Goal: Information Seeking & Learning: Learn about a topic

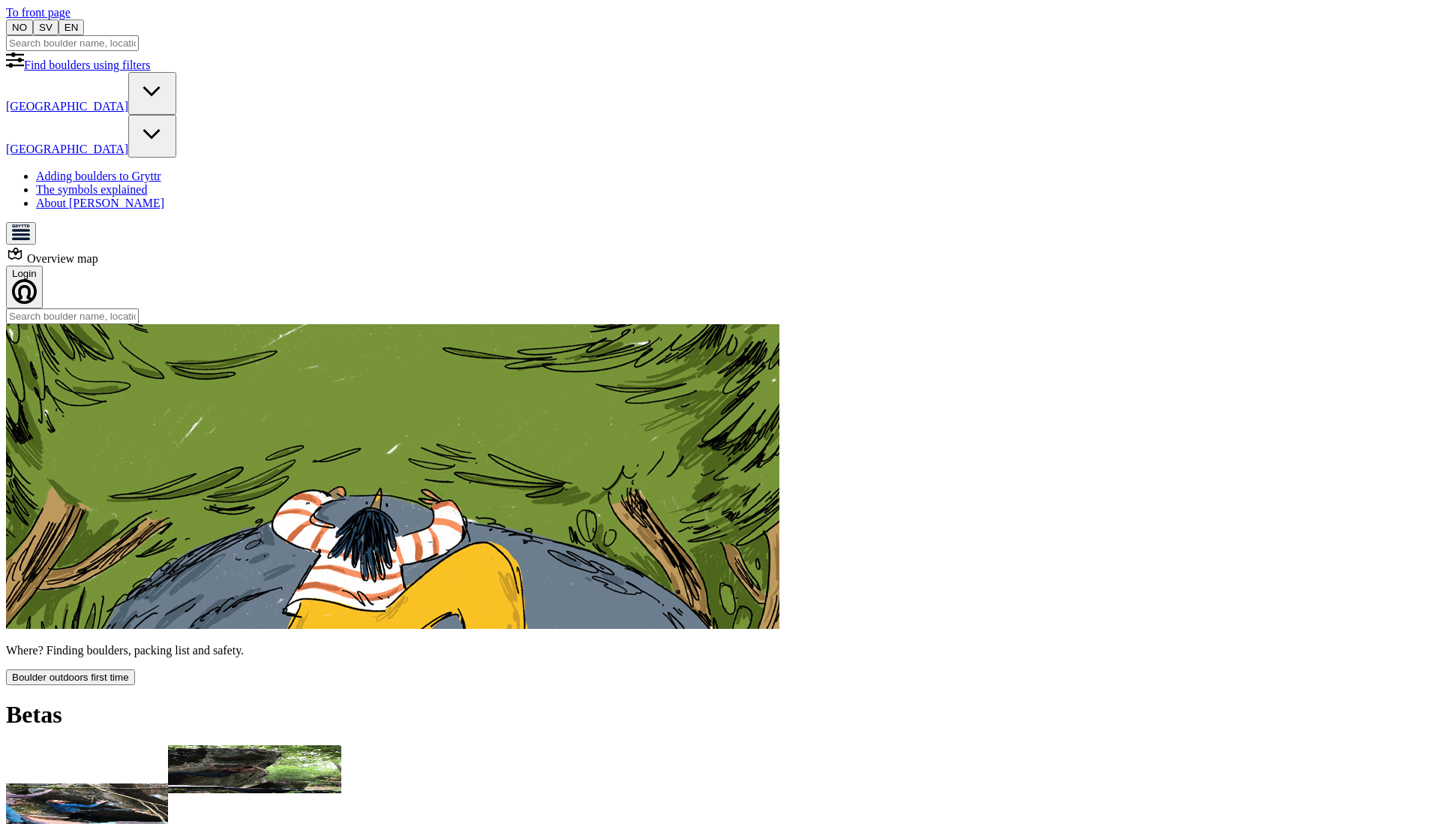
click at [170, 111] on icon at bounding box center [152, 92] width 36 height 36
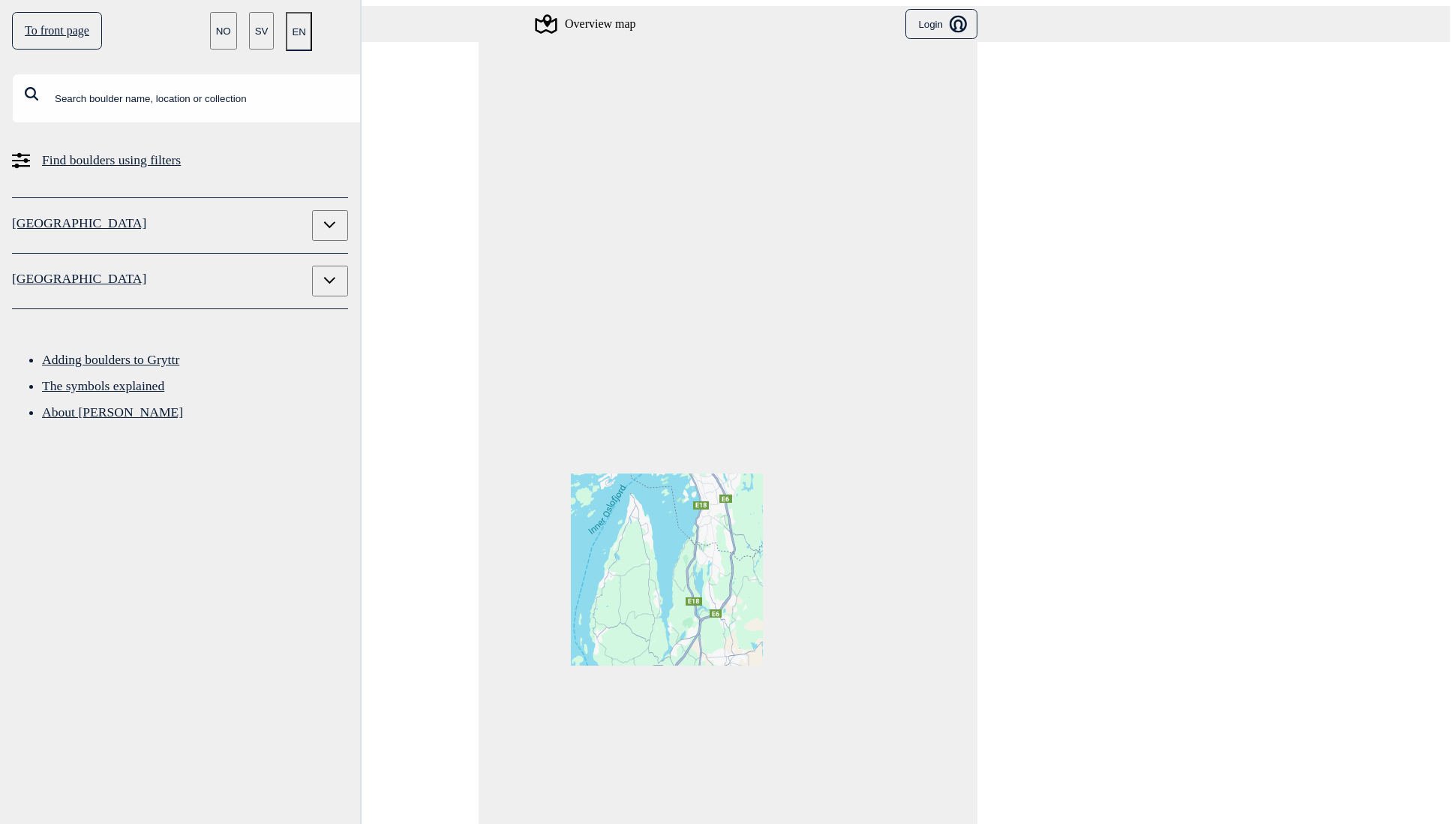
drag, startPoint x: 786, startPoint y: 268, endPoint x: 845, endPoint y: 352, distance: 102.6
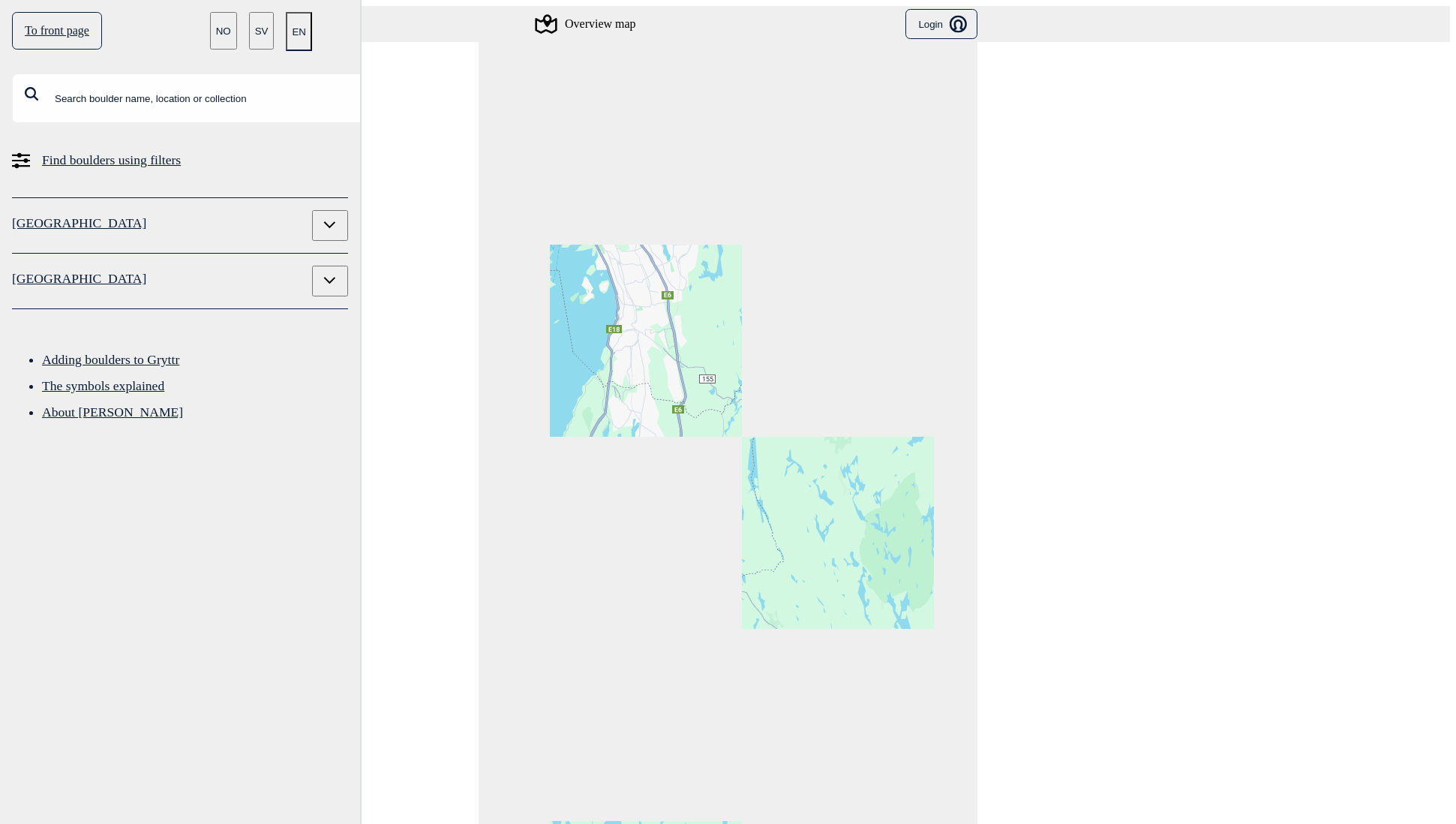
drag, startPoint x: 789, startPoint y: 272, endPoint x: 793, endPoint y: 333, distance: 61.1
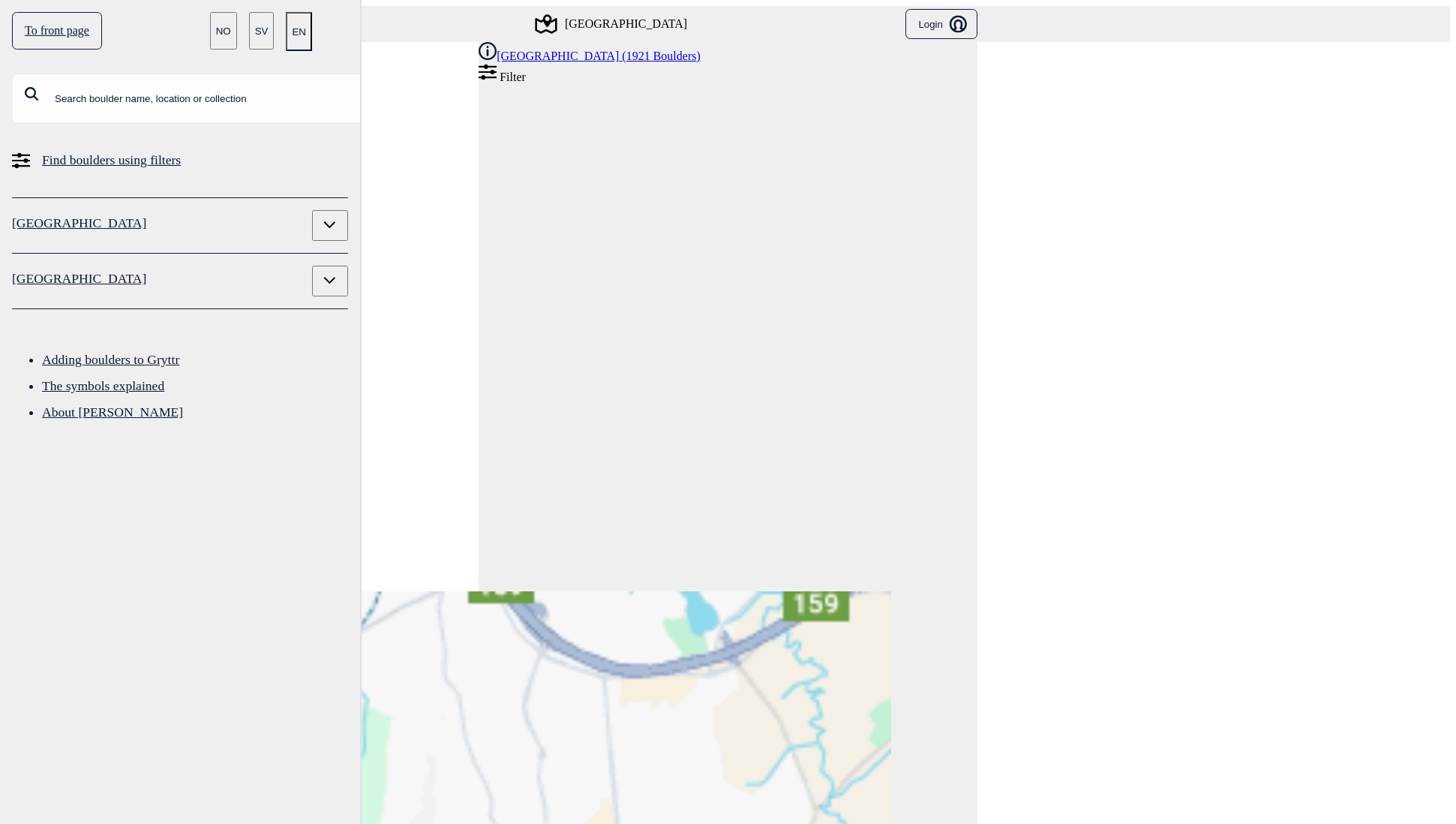
drag, startPoint x: 793, startPoint y: 651, endPoint x: 77, endPoint y: 751, distance: 722.9
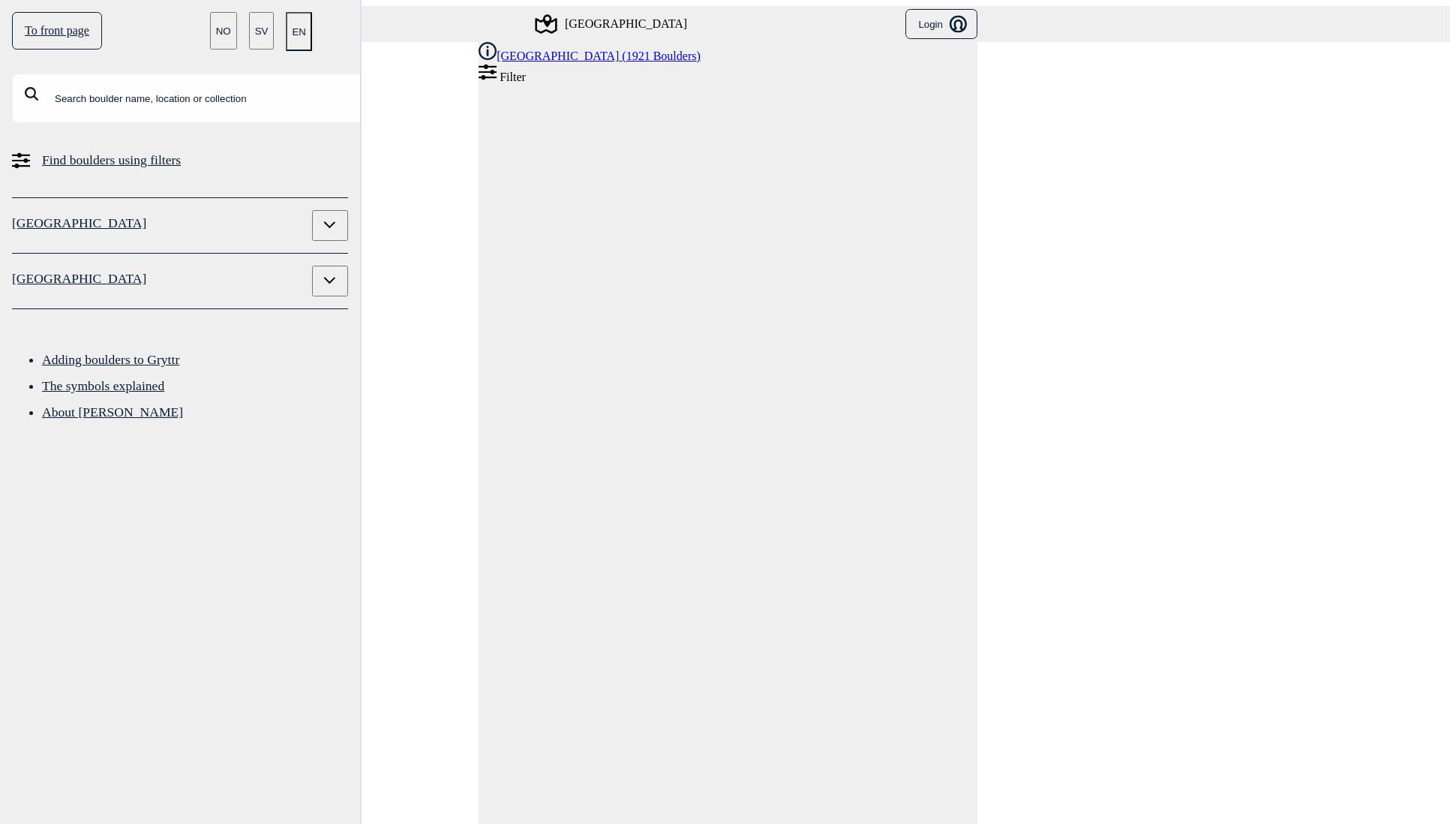
scroll to position [23, 0]
drag, startPoint x: 771, startPoint y: 571, endPoint x: 761, endPoint y: 455, distance: 116.4
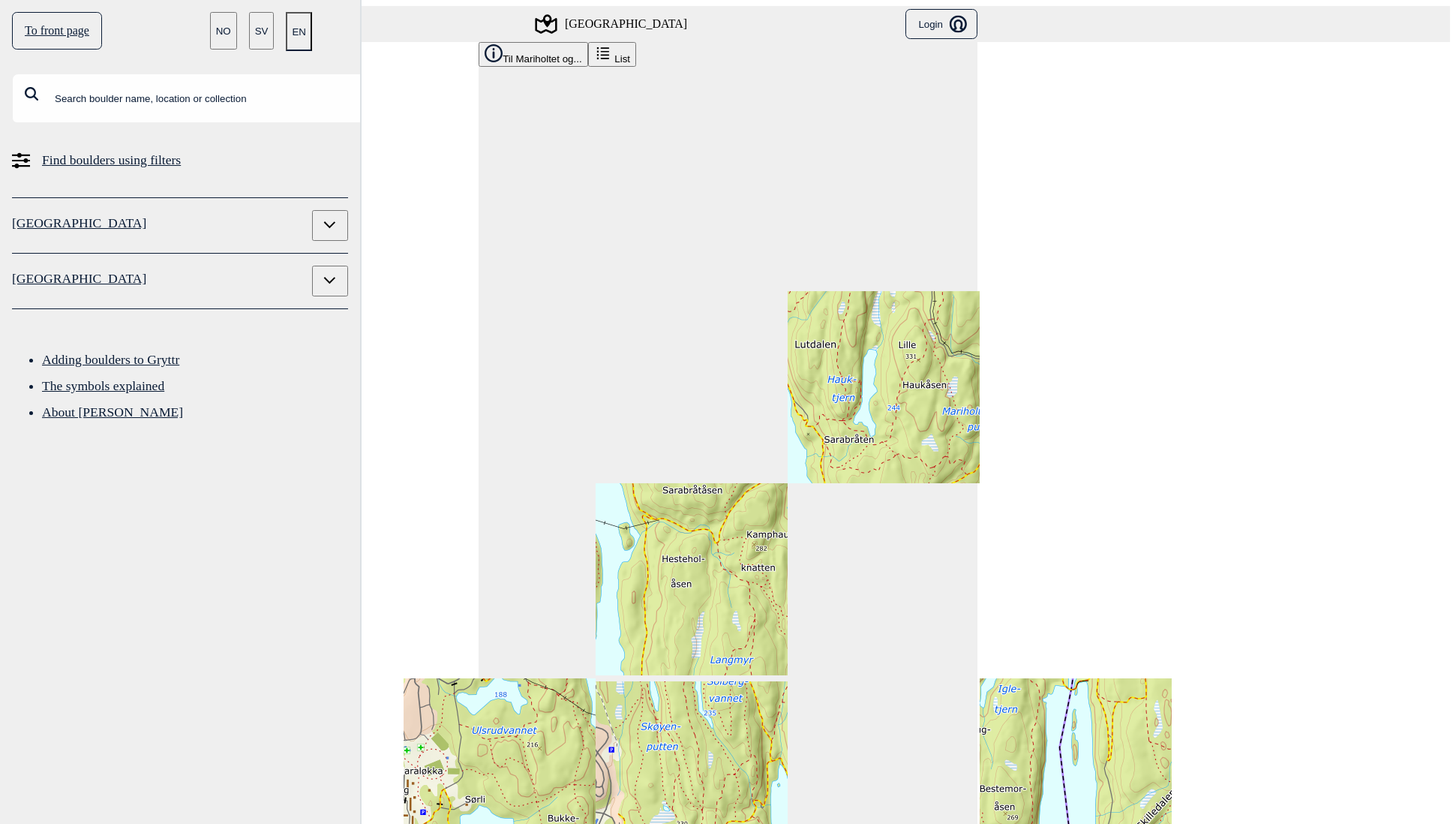
drag, startPoint x: 816, startPoint y: 311, endPoint x: 879, endPoint y: 368, distance: 85.0
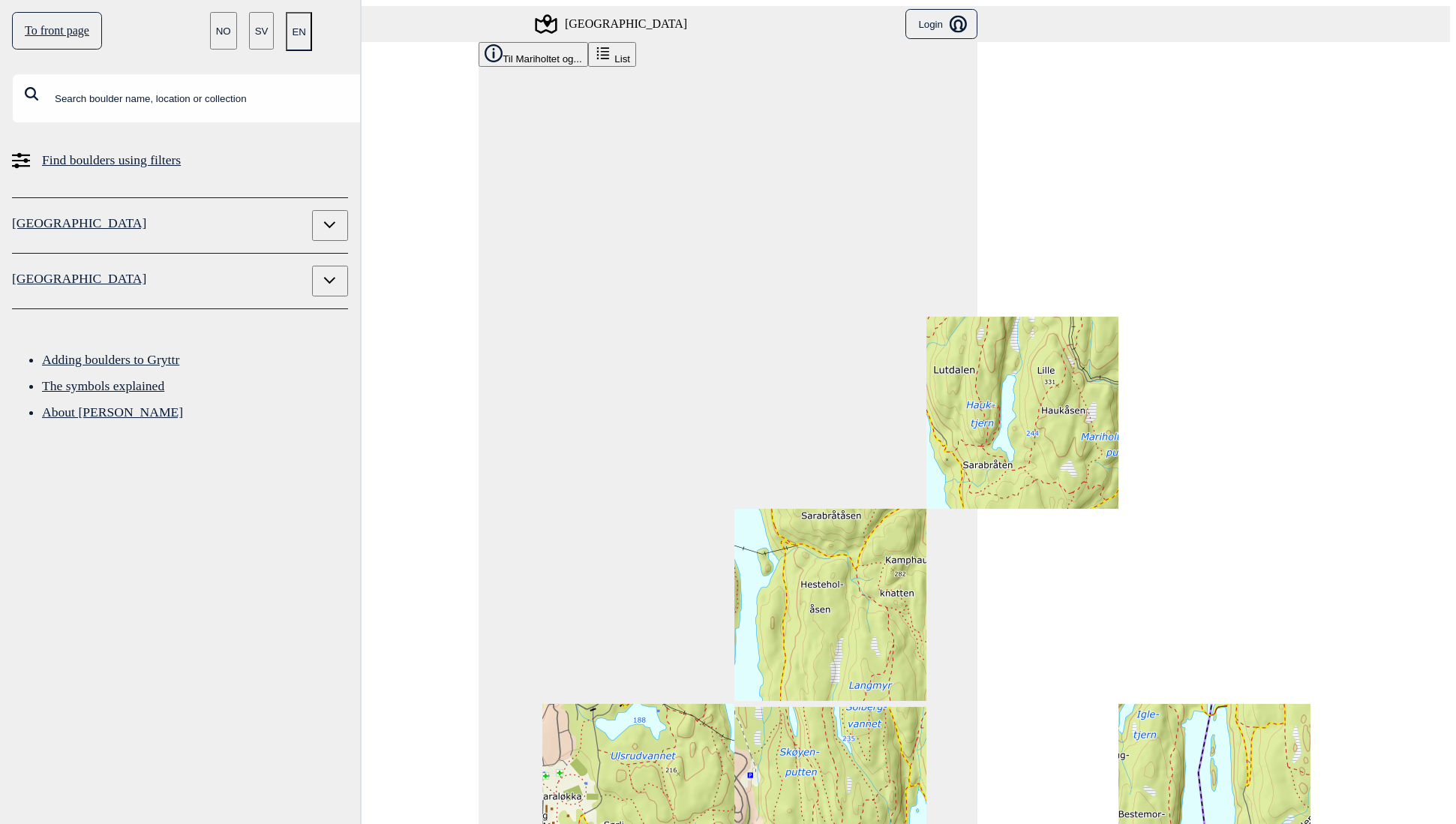
drag, startPoint x: 699, startPoint y: 458, endPoint x: 812, endPoint y: 277, distance: 213.4
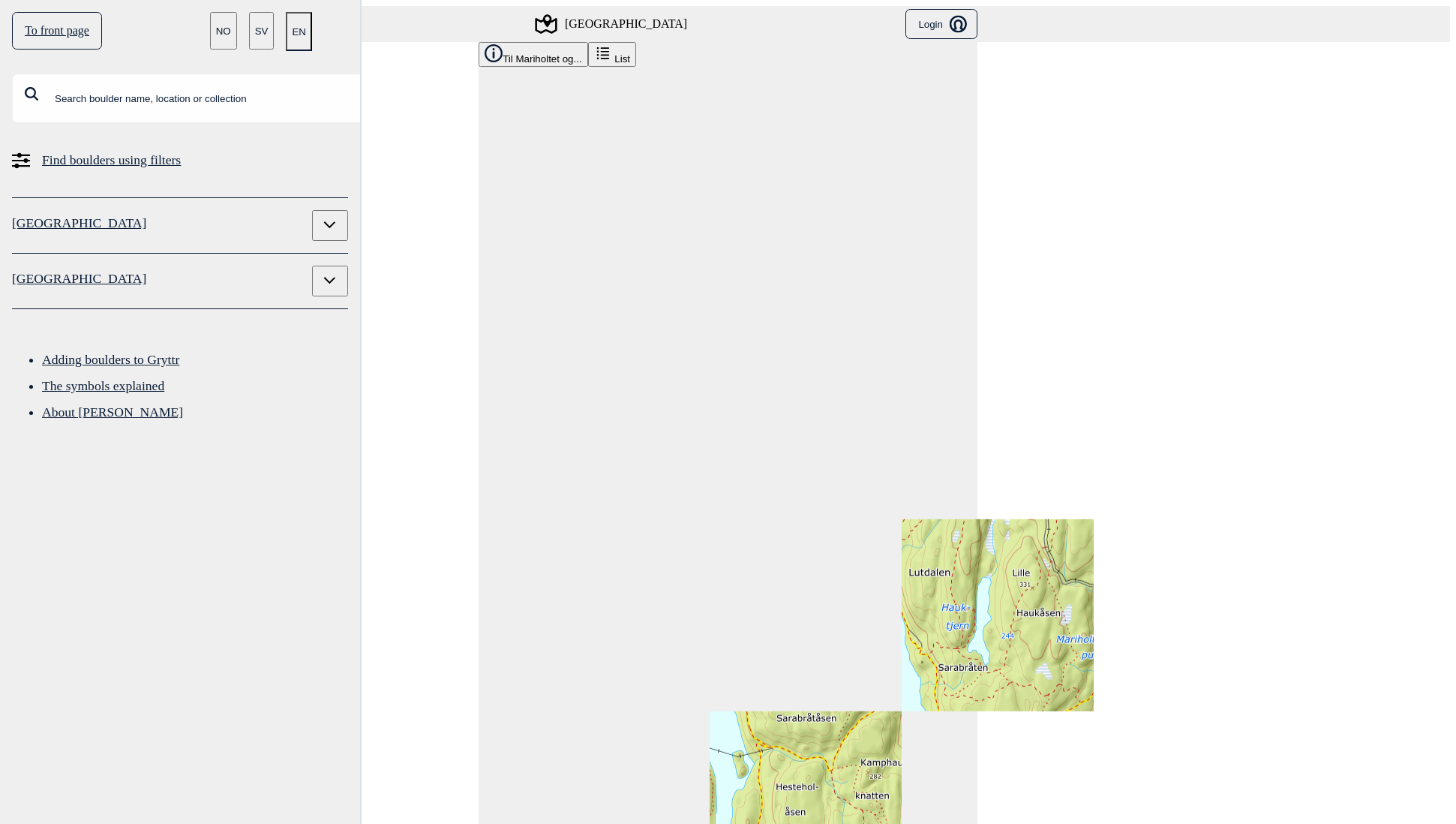
drag, startPoint x: 812, startPoint y: 220, endPoint x: 757, endPoint y: 502, distance: 287.3
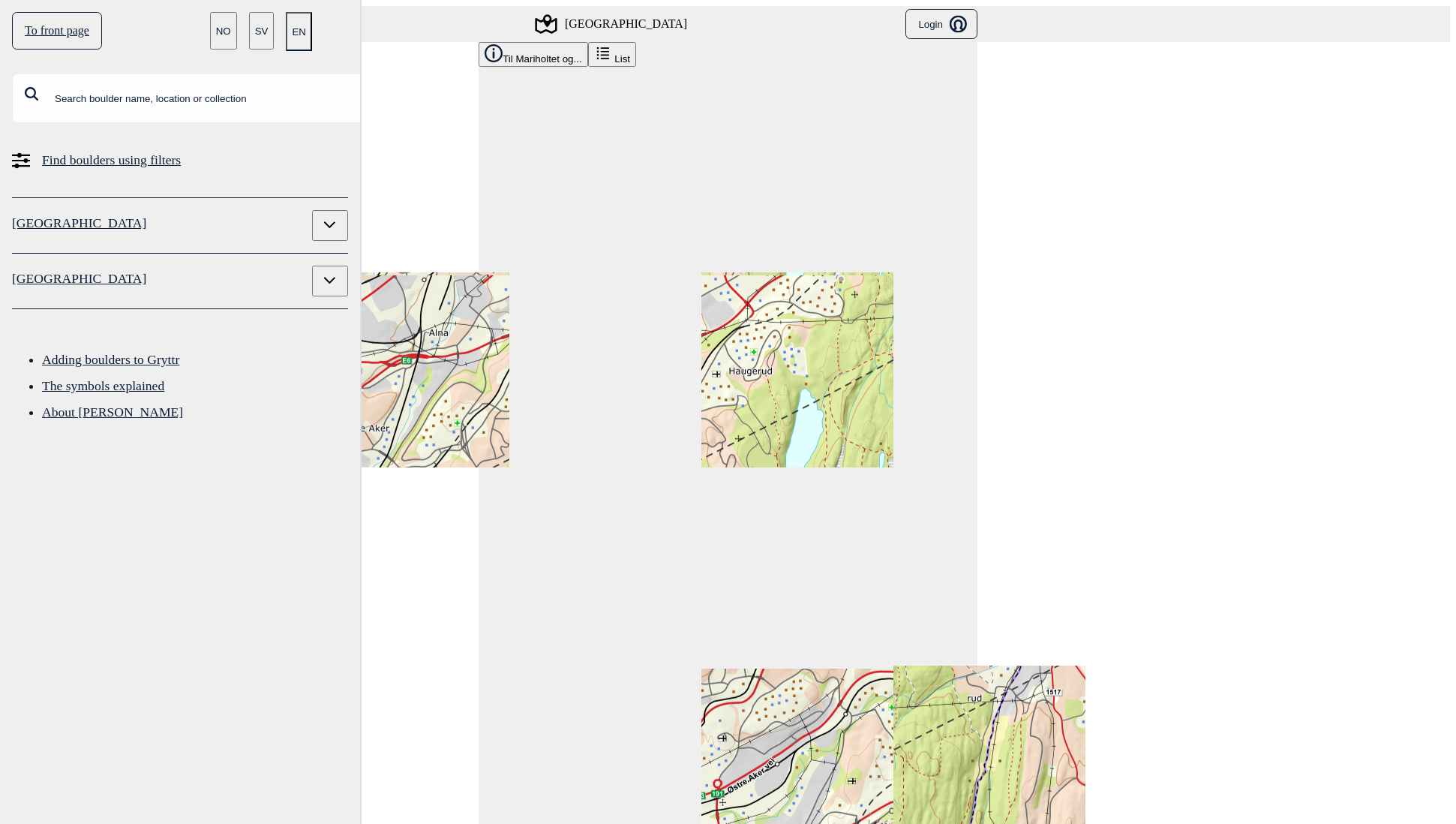
drag, startPoint x: 838, startPoint y: 446, endPoint x: 741, endPoint y: 267, distance: 203.6
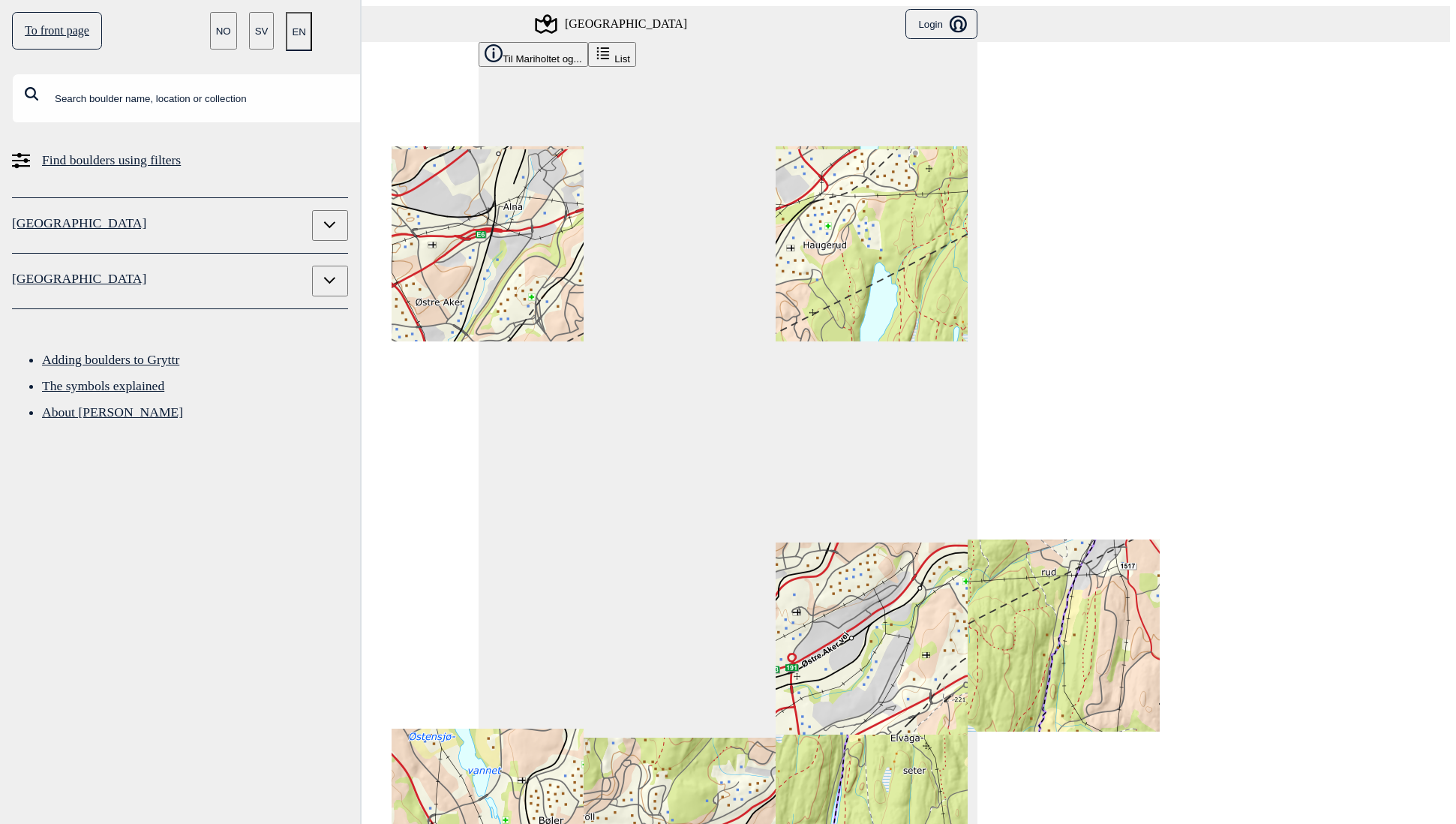
drag, startPoint x: 850, startPoint y: 370, endPoint x: 920, endPoint y: 293, distance: 104.1
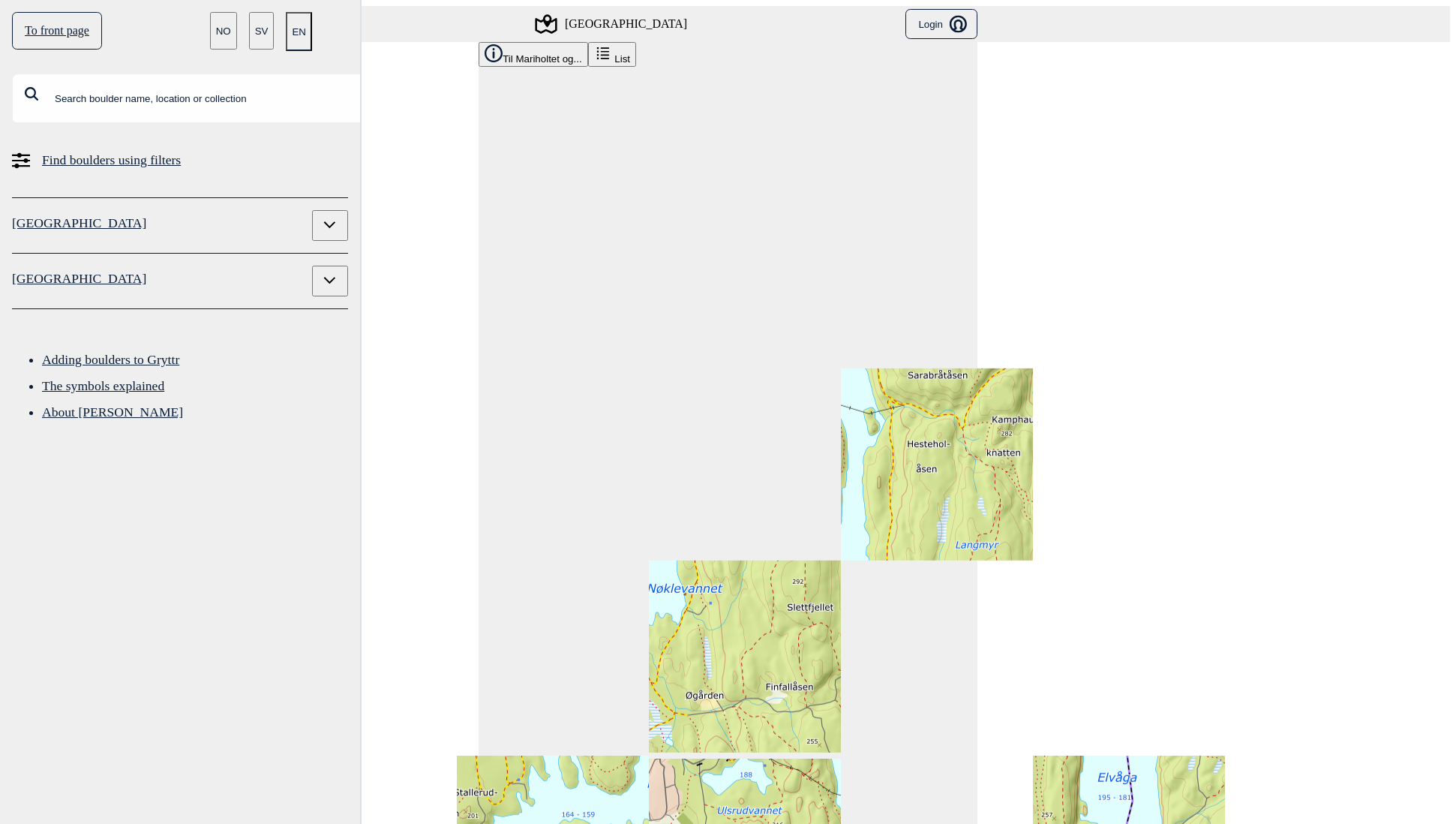
drag, startPoint x: 757, startPoint y: 345, endPoint x: 743, endPoint y: 482, distance: 137.7
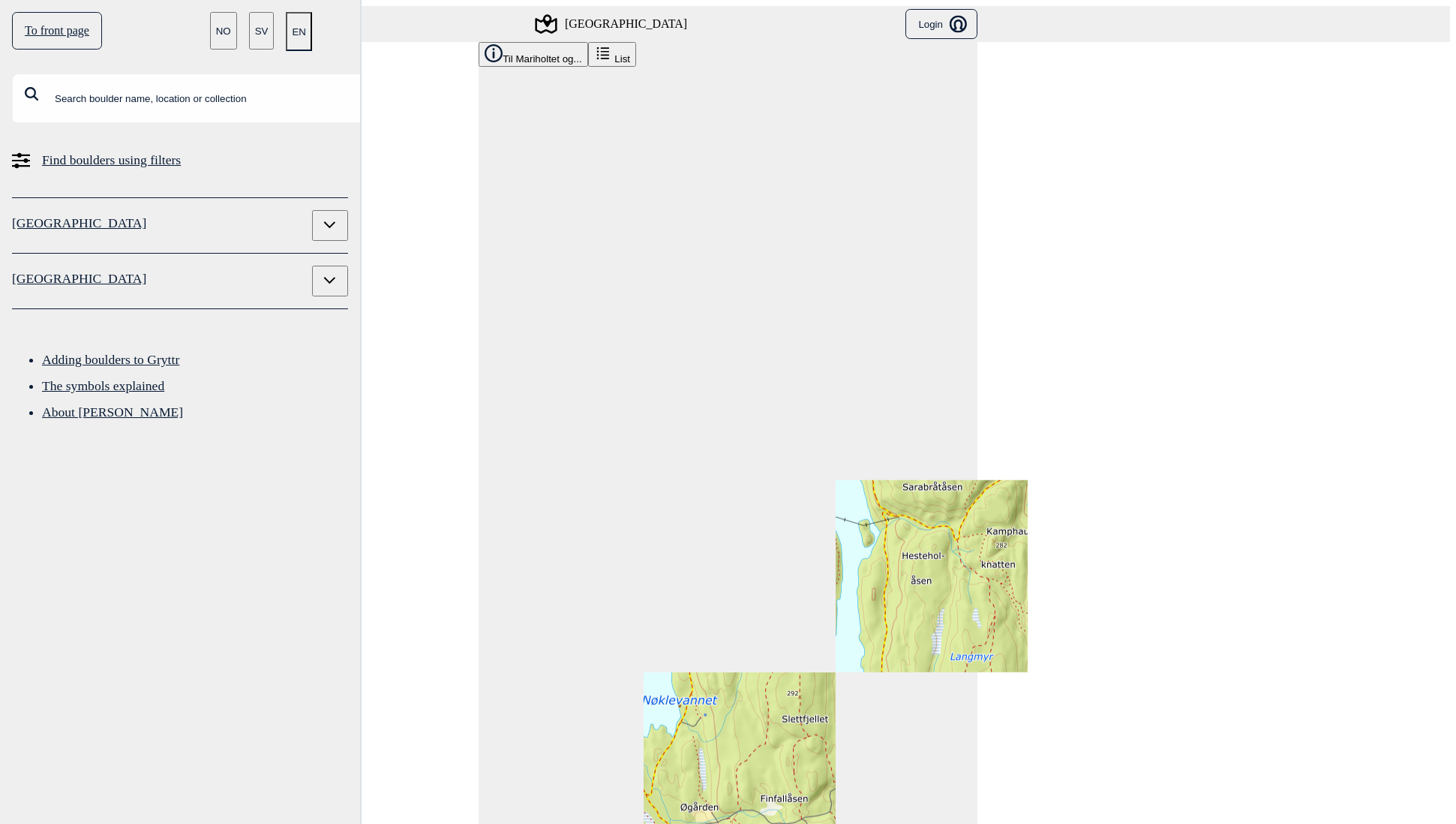
drag, startPoint x: 770, startPoint y: 330, endPoint x: 765, endPoint y: 442, distance: 112.1
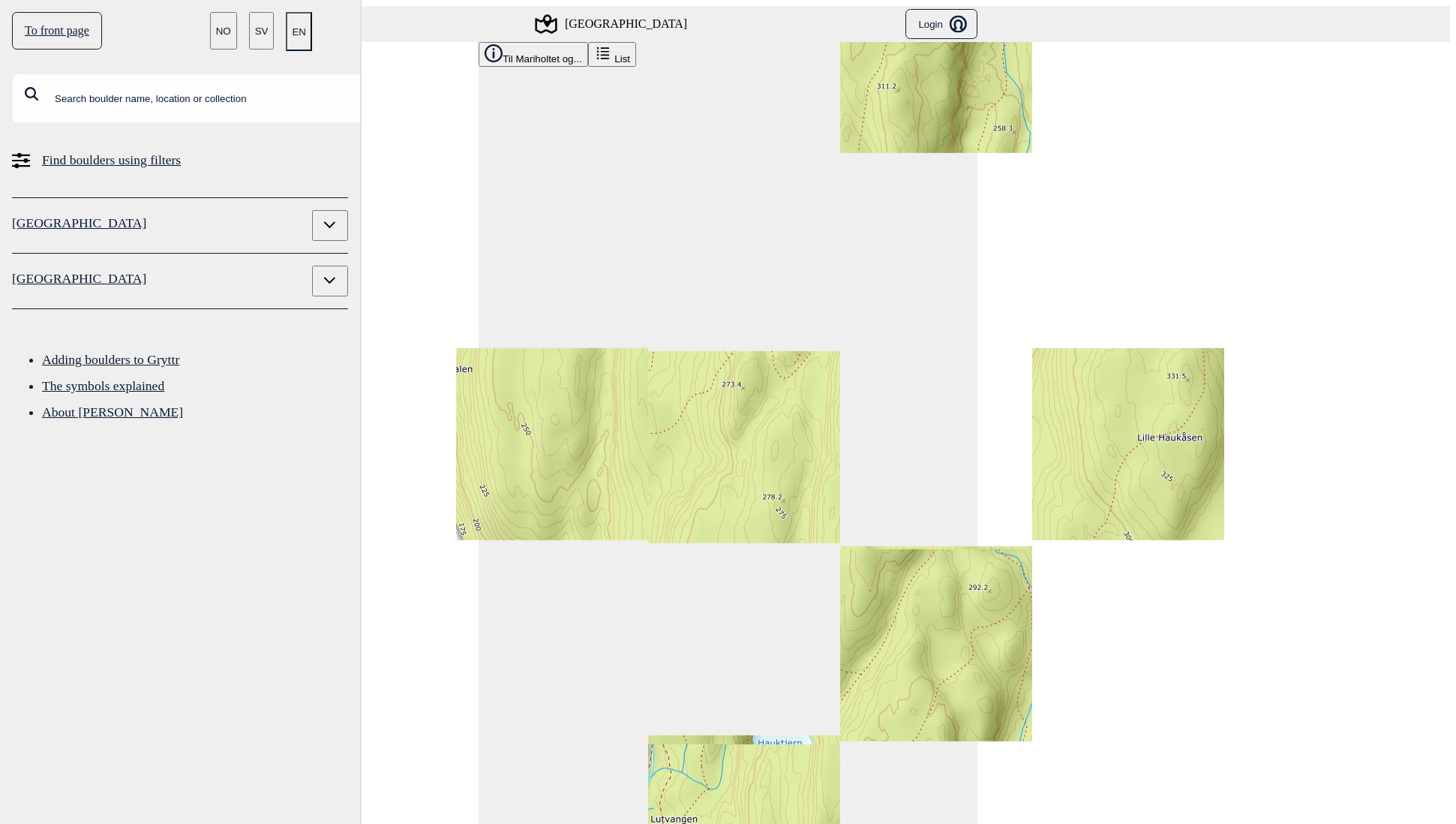
drag, startPoint x: 779, startPoint y: 309, endPoint x: 773, endPoint y: 273, distance: 36.5
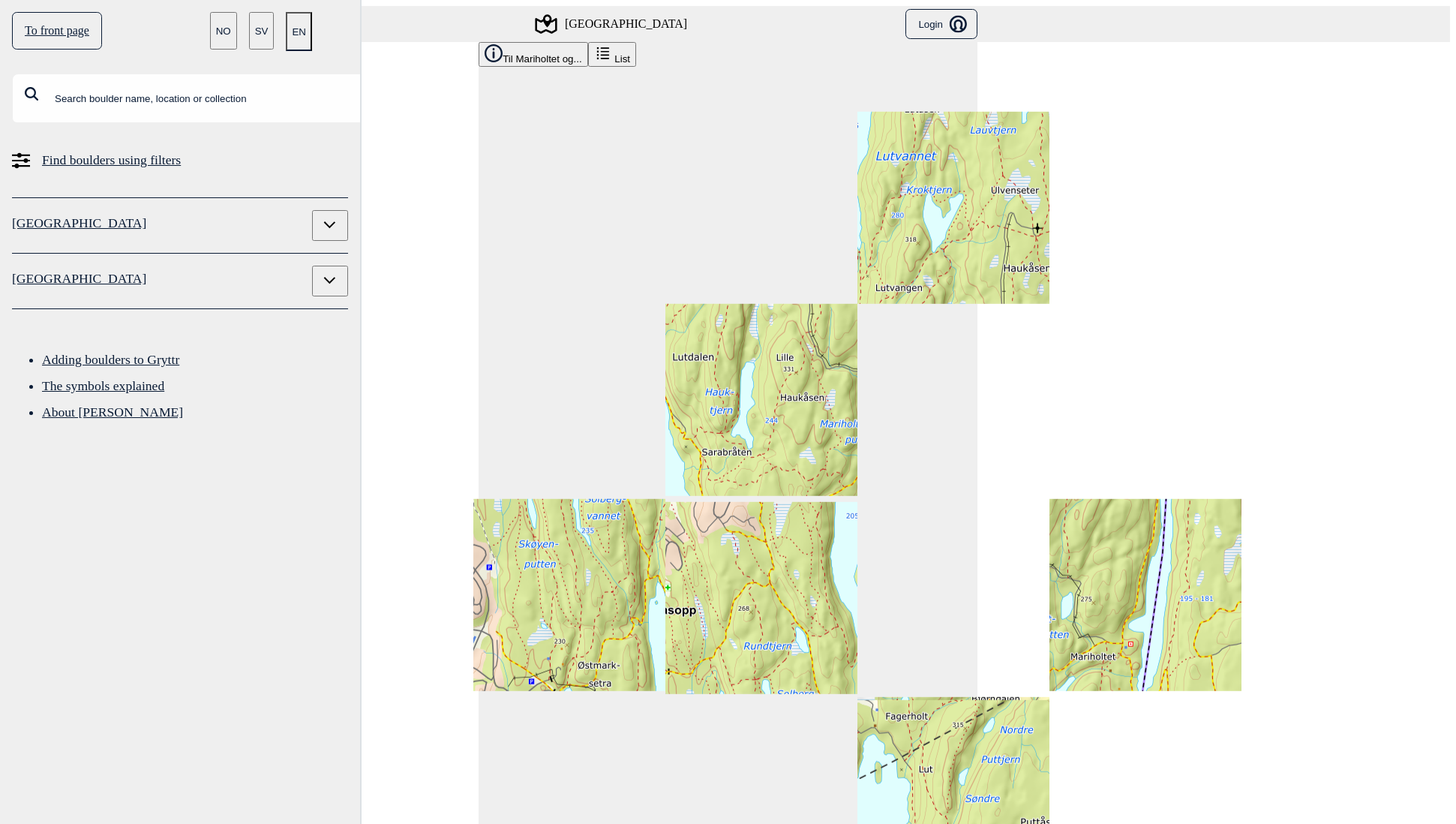
drag, startPoint x: 744, startPoint y: 290, endPoint x: 749, endPoint y: 324, distance: 34.4
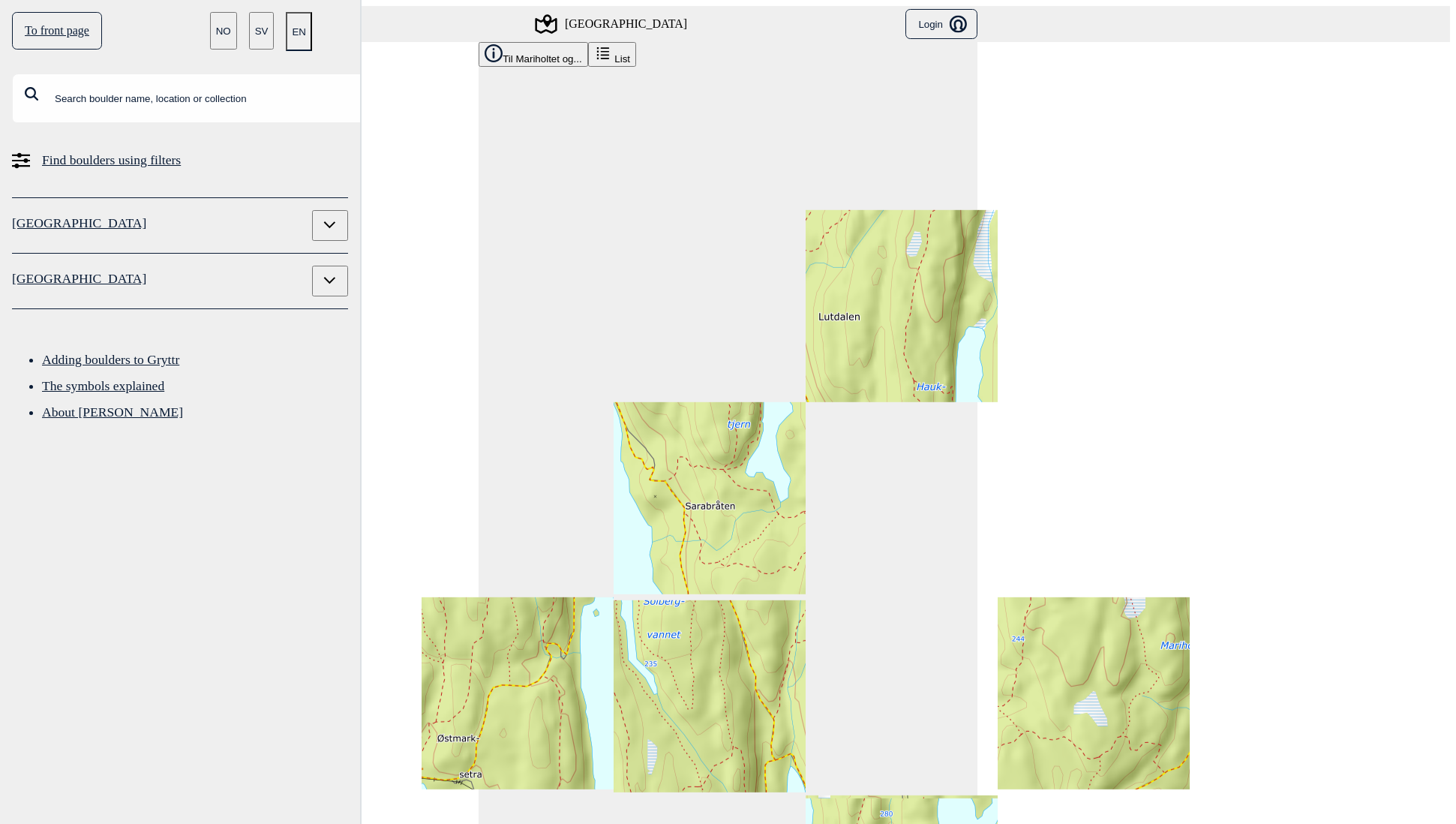
drag, startPoint x: 777, startPoint y: 349, endPoint x: 741, endPoint y: 330, distance: 40.7
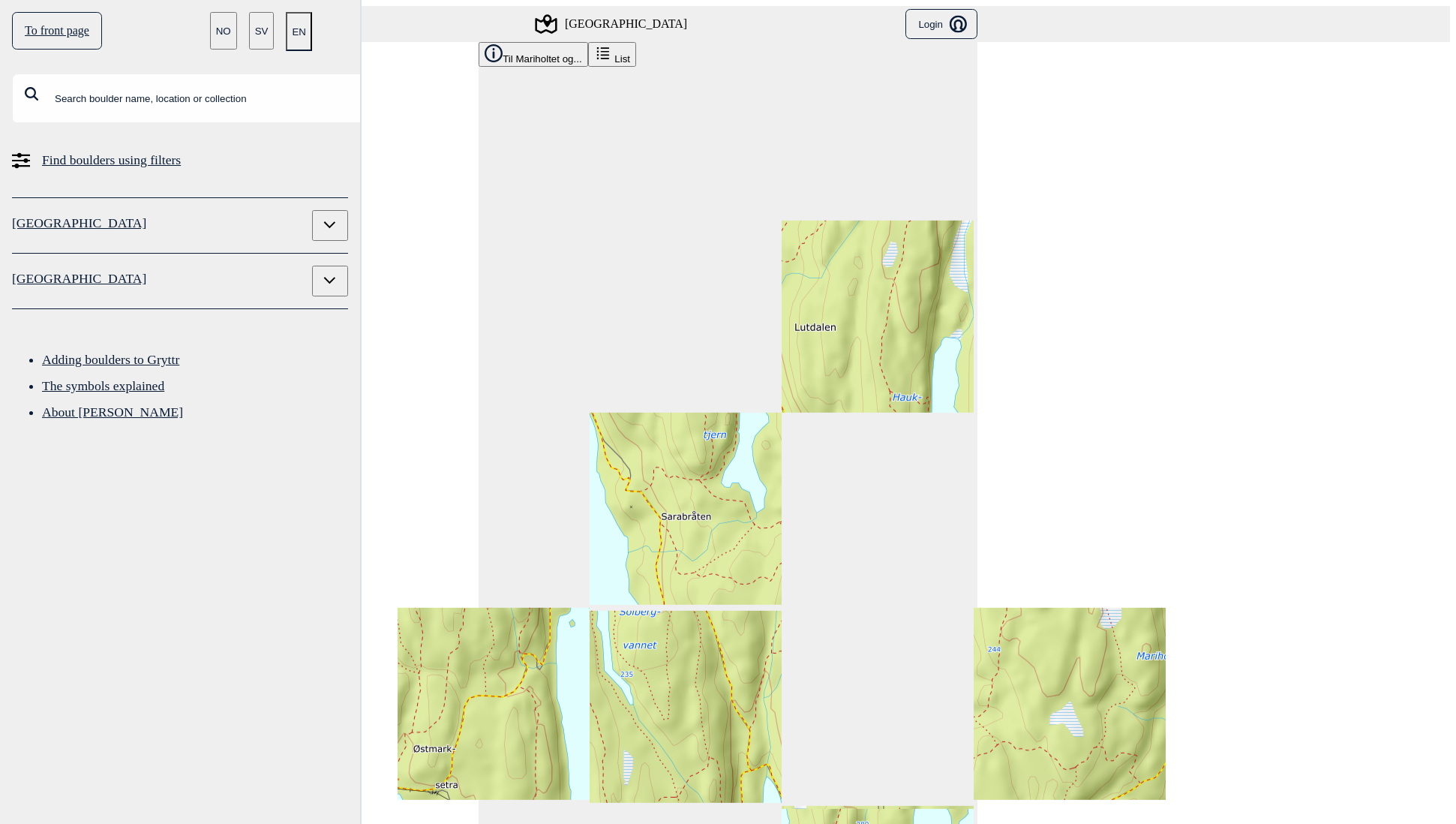
drag, startPoint x: 772, startPoint y: 317, endPoint x: 757, endPoint y: 331, distance: 20.5
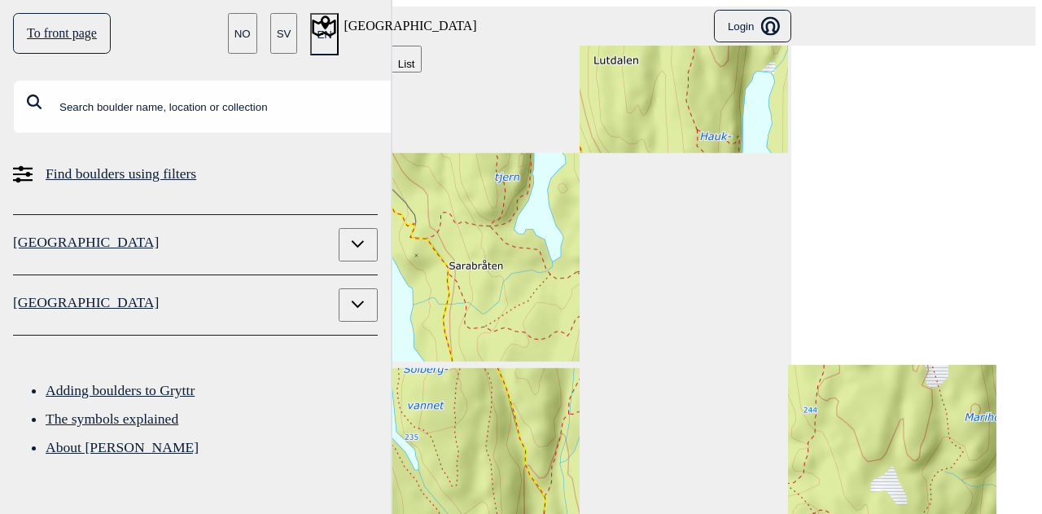
scroll to position [0, 128]
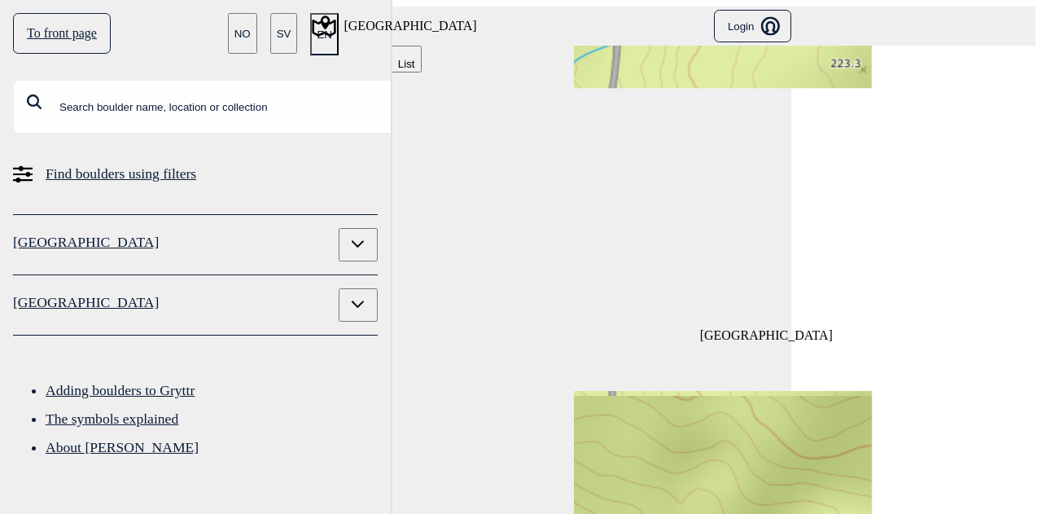
scroll to position [0, 1508]
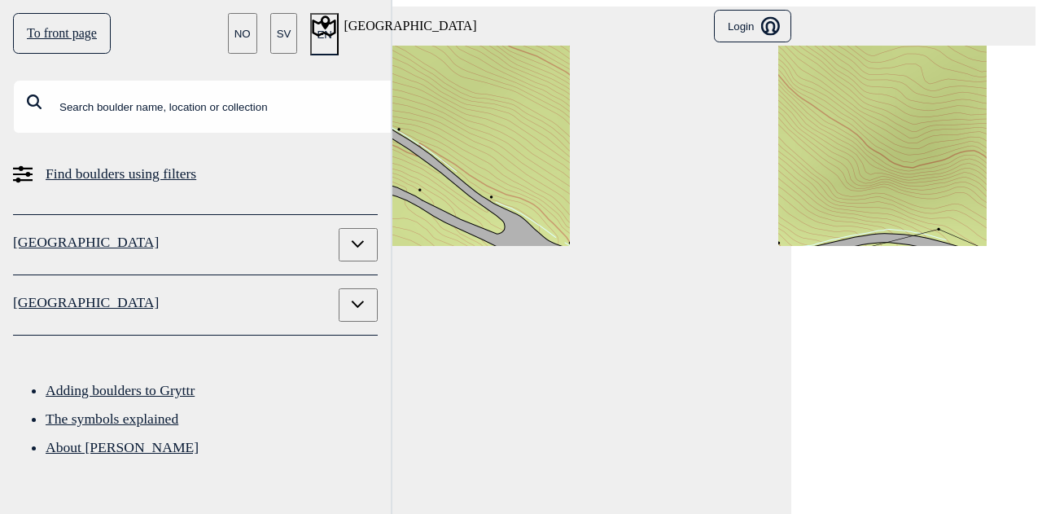
scroll to position [0, 1664]
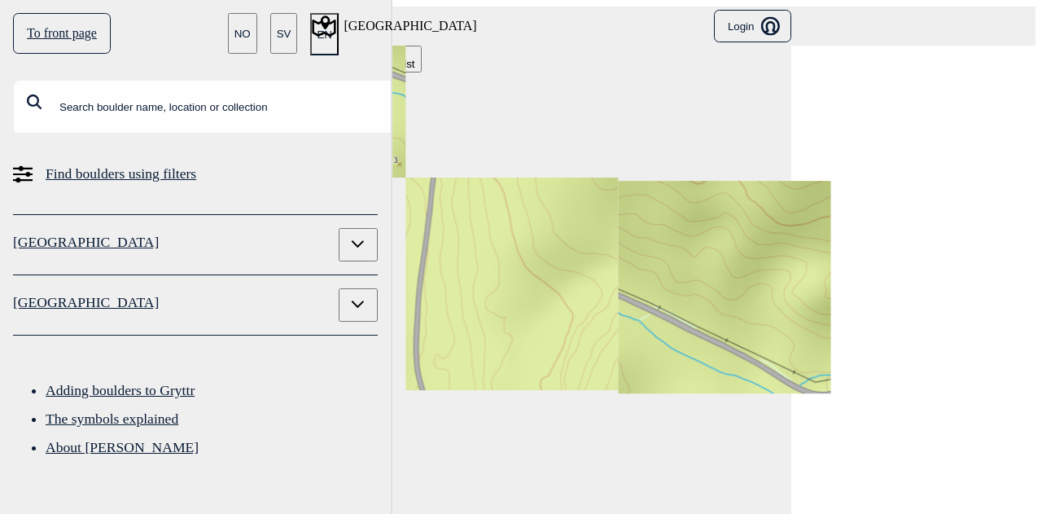
scroll to position [0, 1451]
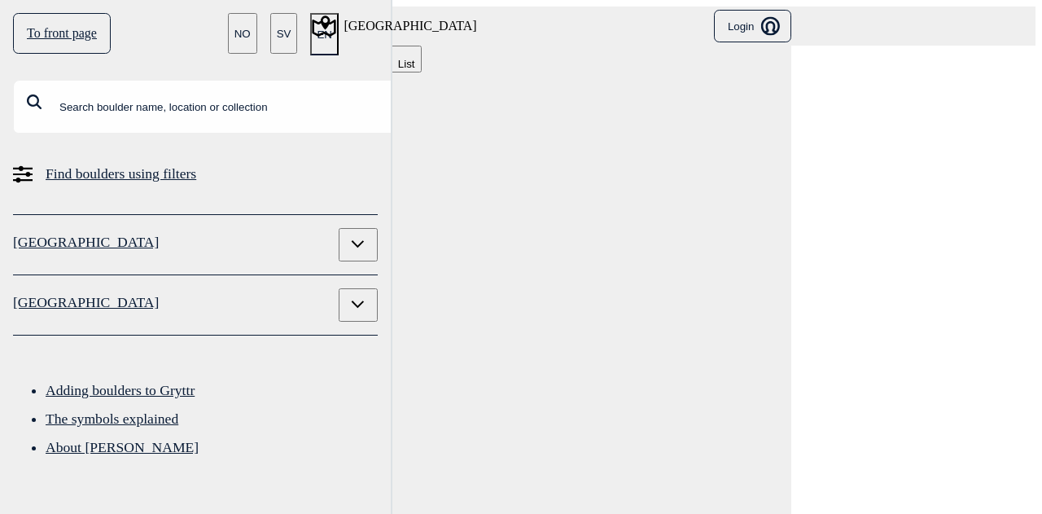
scroll to position [0, 1267]
